Goal: Task Accomplishment & Management: Manage account settings

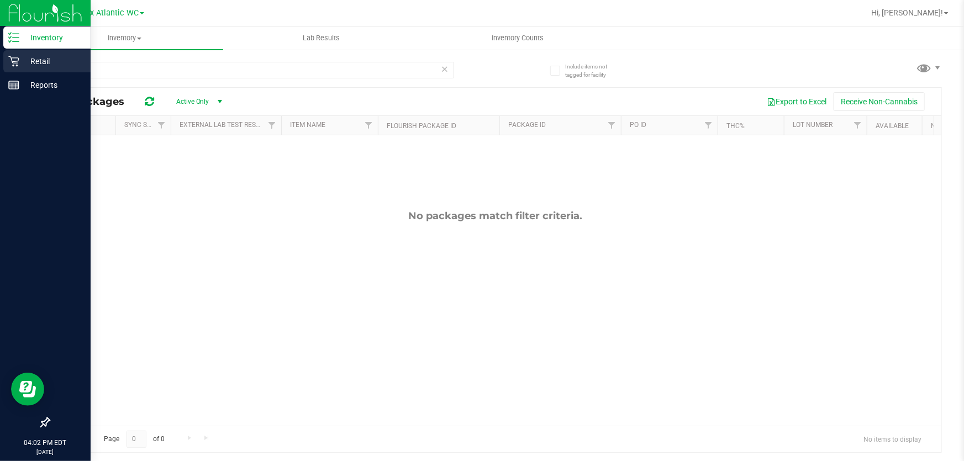
click at [18, 60] on icon at bounding box center [13, 61] width 11 height 11
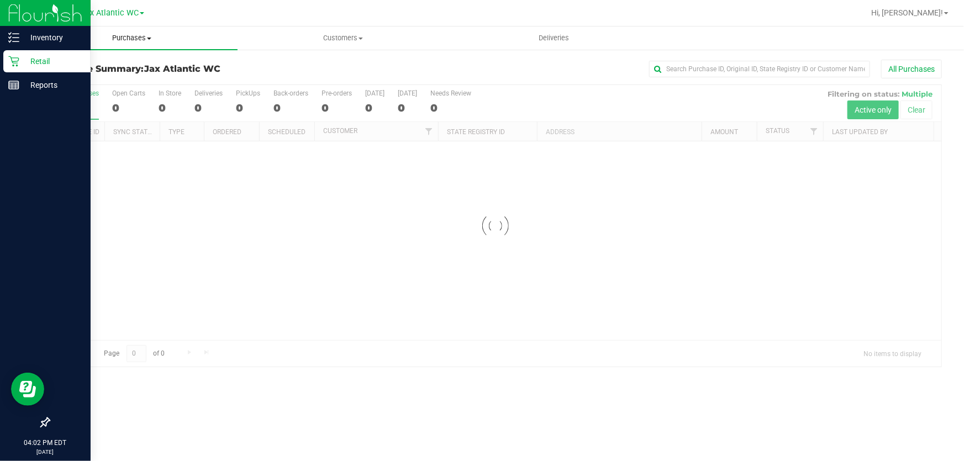
drag, startPoint x: 140, startPoint y: 39, endPoint x: 133, endPoint y: 41, distance: 7.2
click at [140, 39] on span "Purchases" at bounding box center [132, 38] width 211 height 10
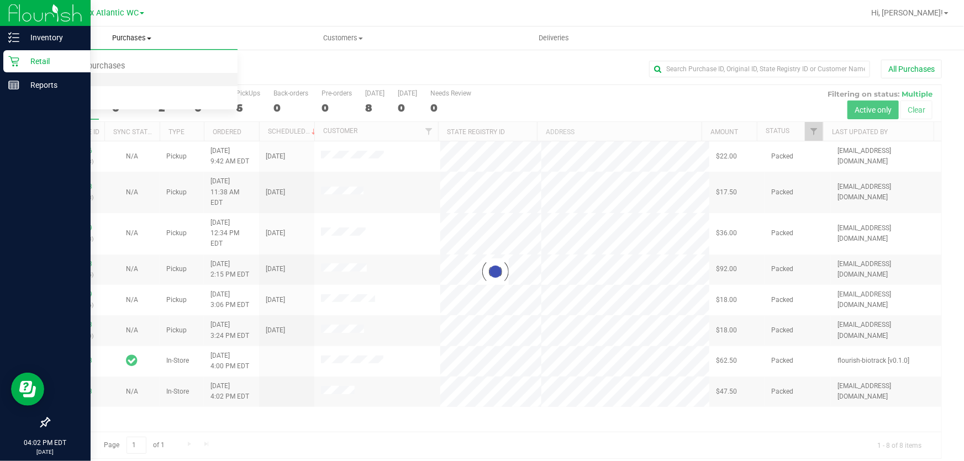
click at [88, 75] on span "Fulfillment" at bounding box center [61, 79] width 69 height 9
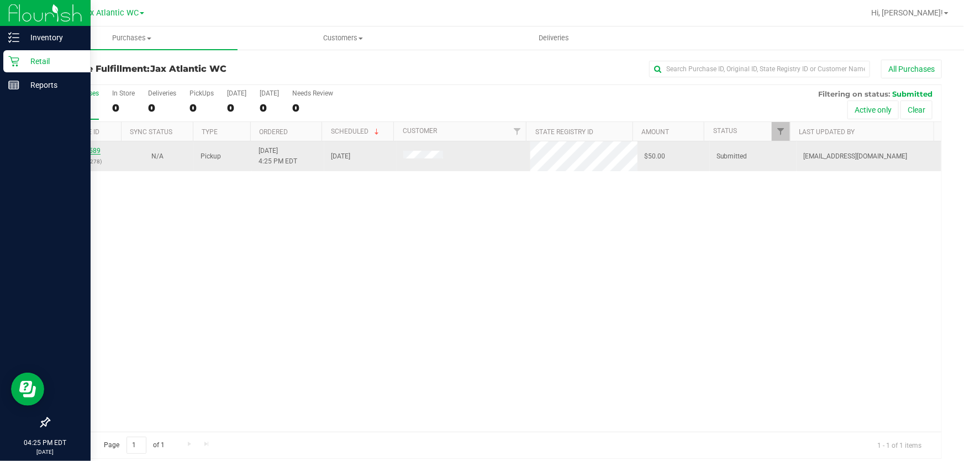
click at [98, 151] on link "12010589" at bounding box center [85, 151] width 31 height 8
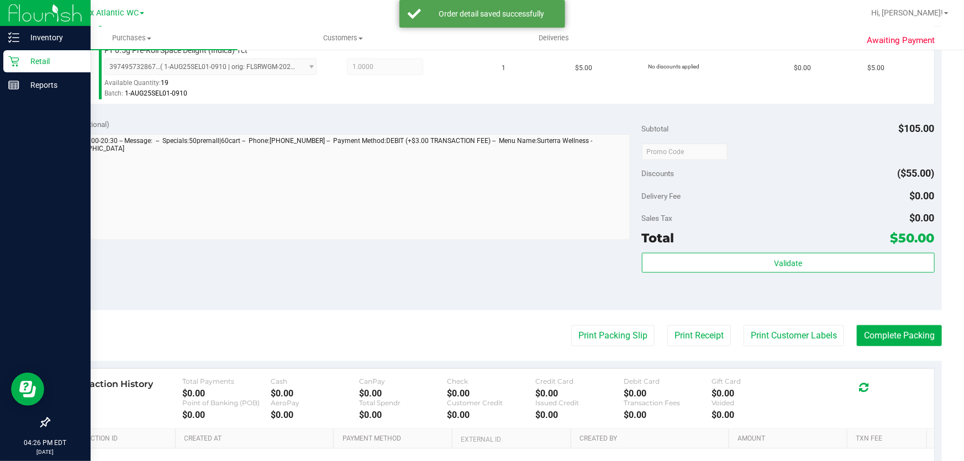
scroll to position [452, 0]
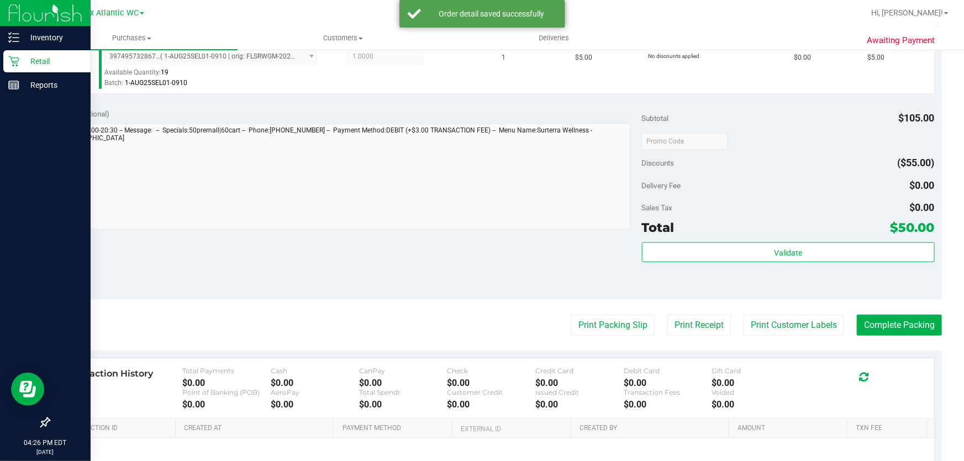
click at [784, 265] on div "Validate" at bounding box center [788, 268] width 293 height 50
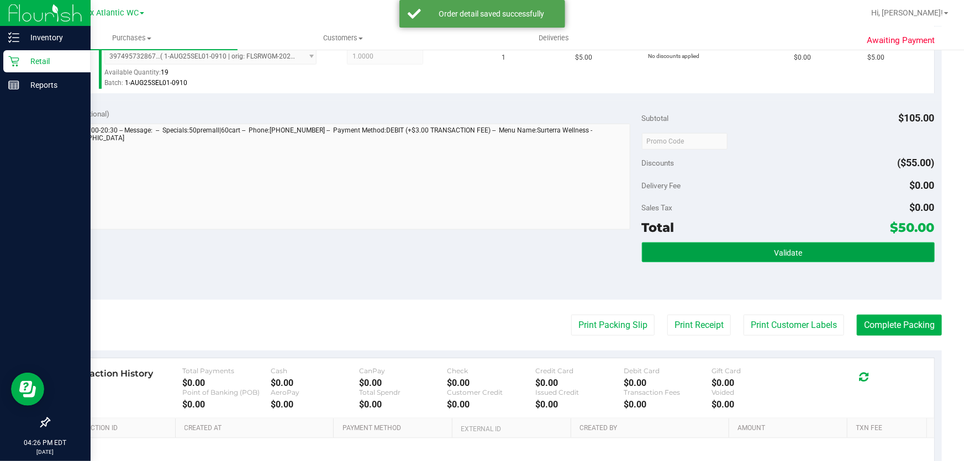
click at [780, 260] on button "Validate" at bounding box center [788, 253] width 293 height 20
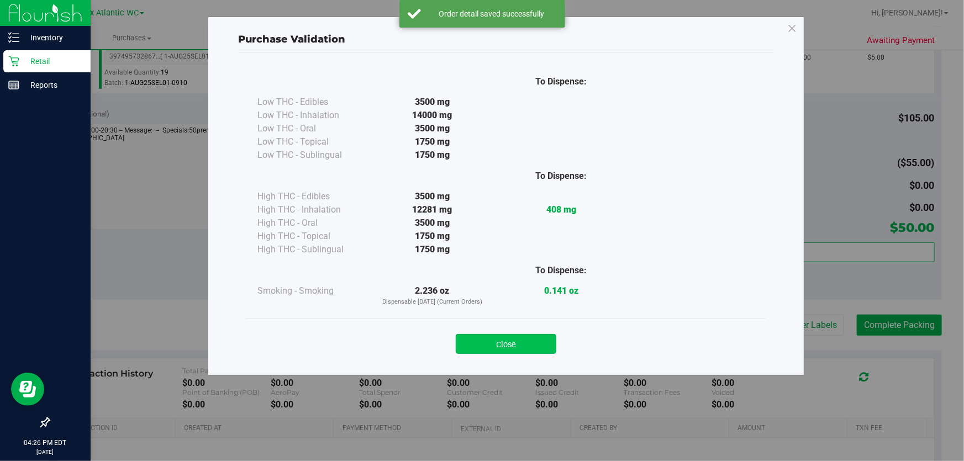
click at [529, 344] on button "Close" at bounding box center [506, 344] width 101 height 20
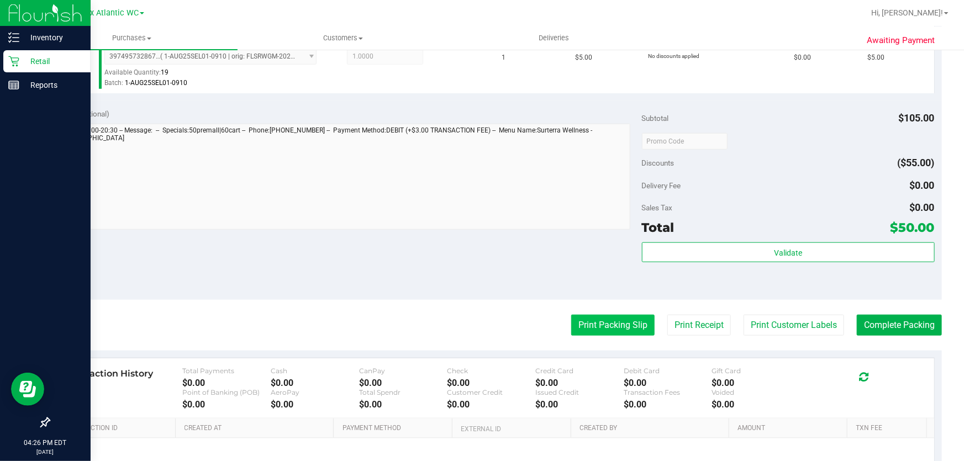
click at [606, 326] on button "Print Packing Slip" at bounding box center [612, 325] width 83 height 21
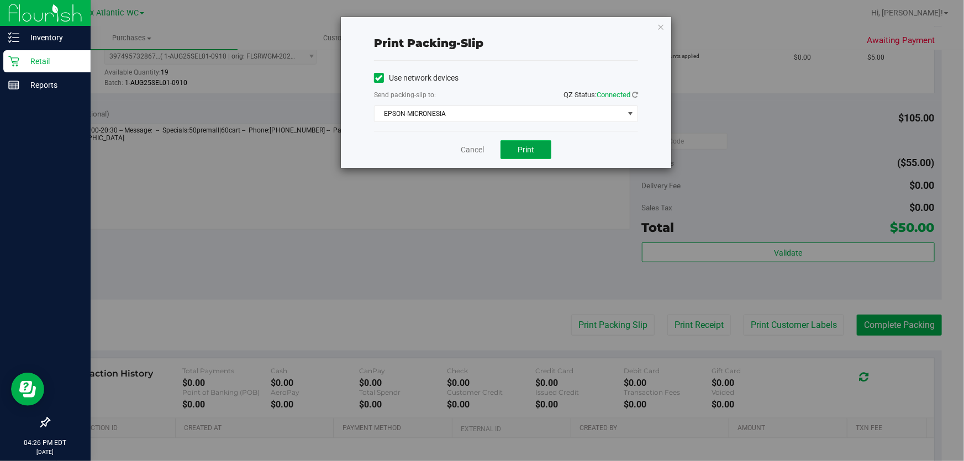
click at [513, 143] on button "Print" at bounding box center [526, 149] width 51 height 19
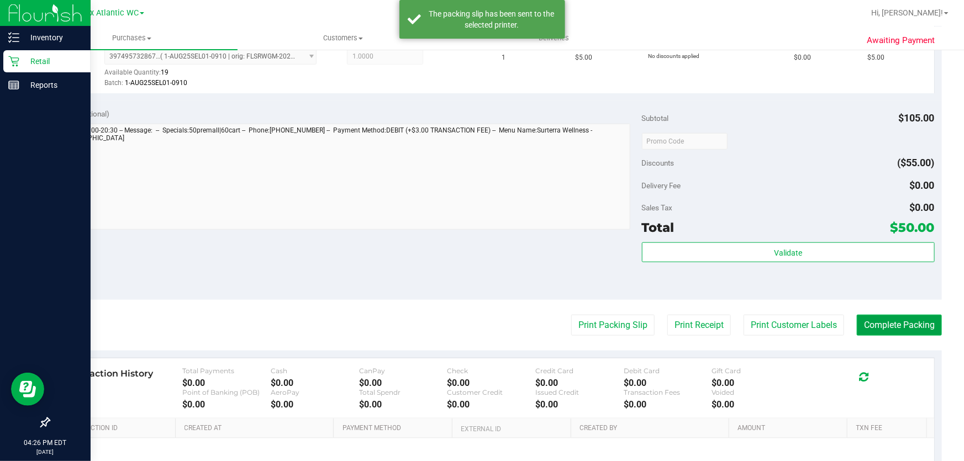
click at [869, 324] on button "Complete Packing" at bounding box center [899, 325] width 85 height 21
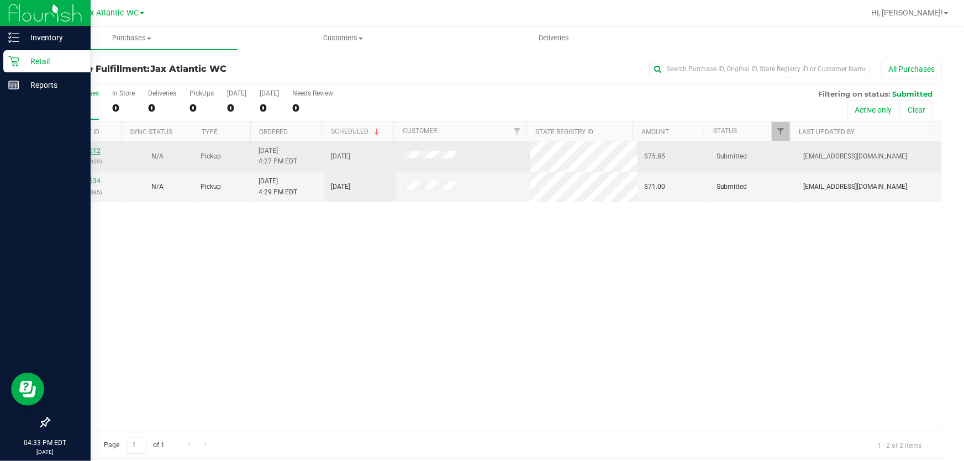
click at [91, 149] on link "12010612" at bounding box center [85, 151] width 31 height 8
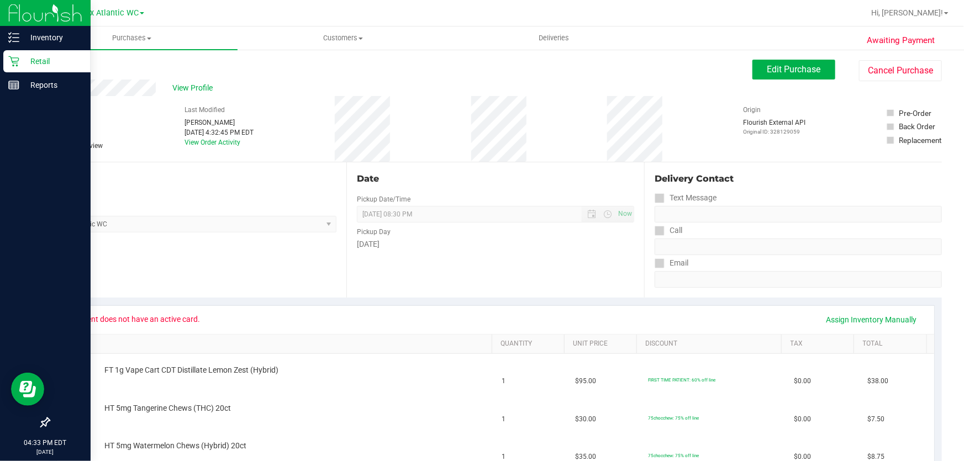
click at [271, 76] on div "Back Edit Purchase Cancel Purchase" at bounding box center [495, 70] width 893 height 20
